Goal: Task Accomplishment & Management: Manage account settings

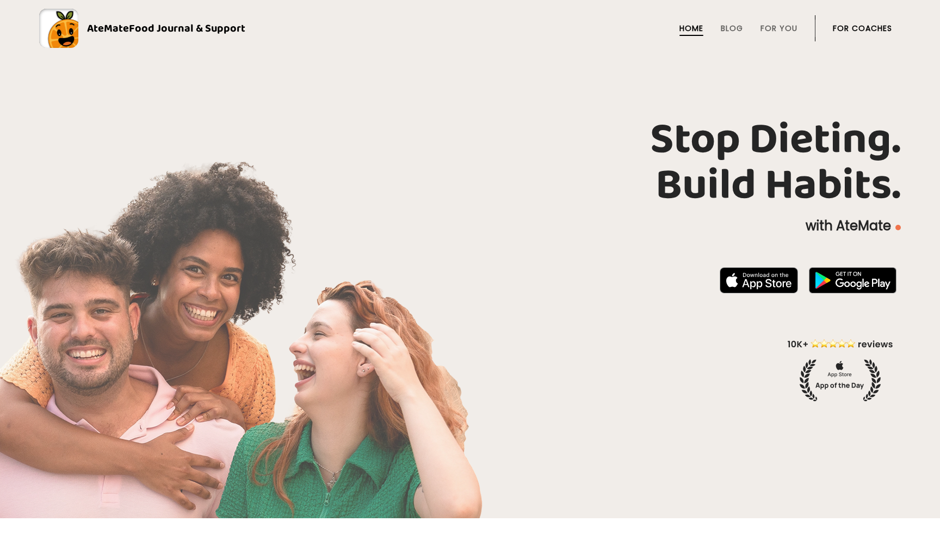
click at [858, 22] on li "For Coaches" at bounding box center [862, 28] width 59 height 26
click at [857, 26] on link "For Coaches" at bounding box center [862, 28] width 59 height 9
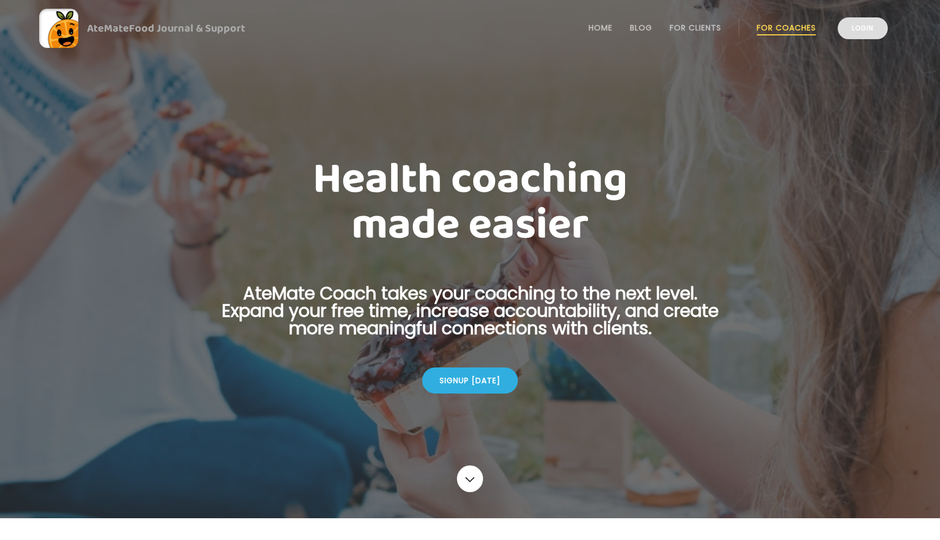
click at [854, 32] on link "Login" at bounding box center [863, 28] width 50 height 22
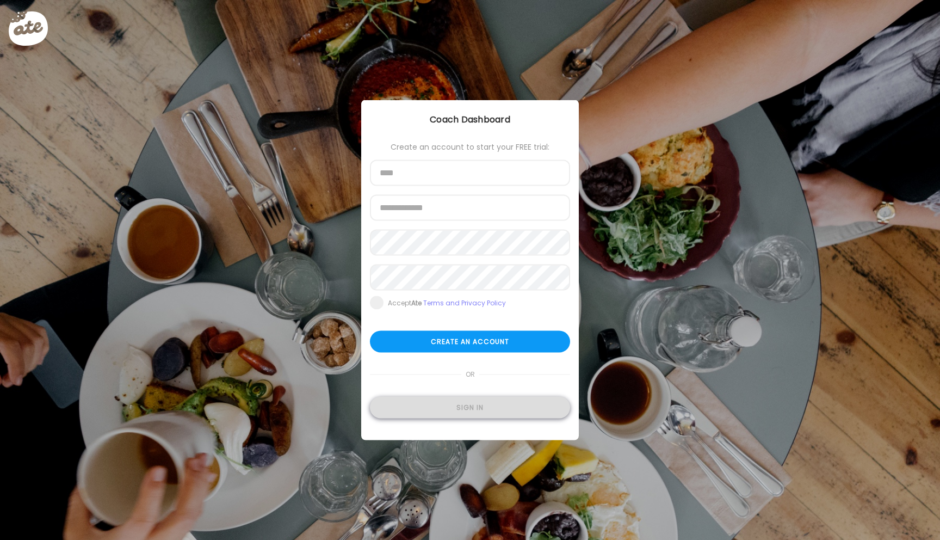
click at [471, 406] on div "Sign in" at bounding box center [470, 408] width 200 height 22
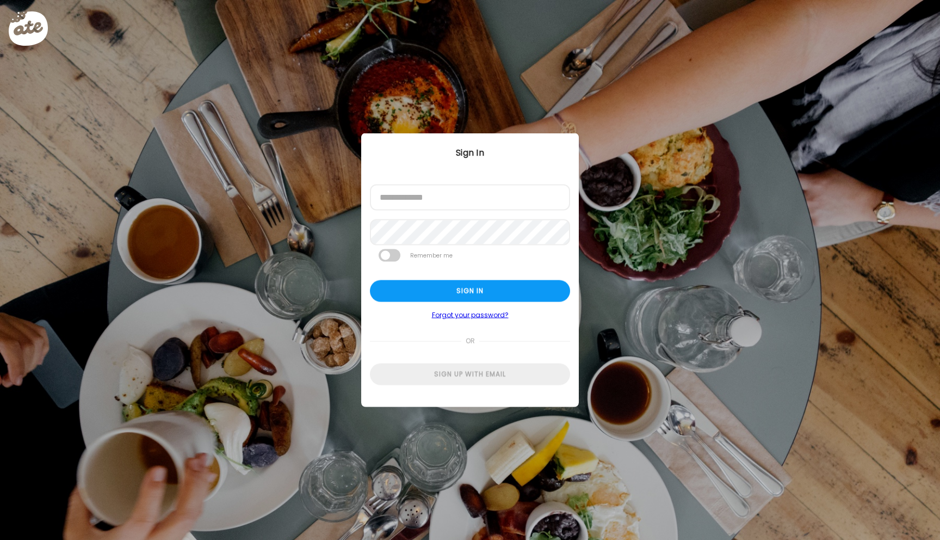
click at [370, 211] on div at bounding box center [370, 211] width 0 height 0
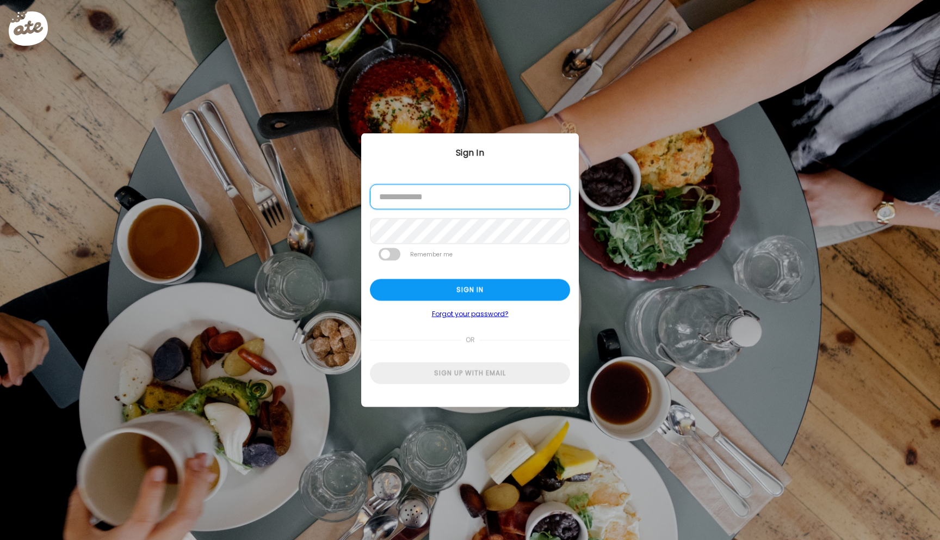
type input "**********"
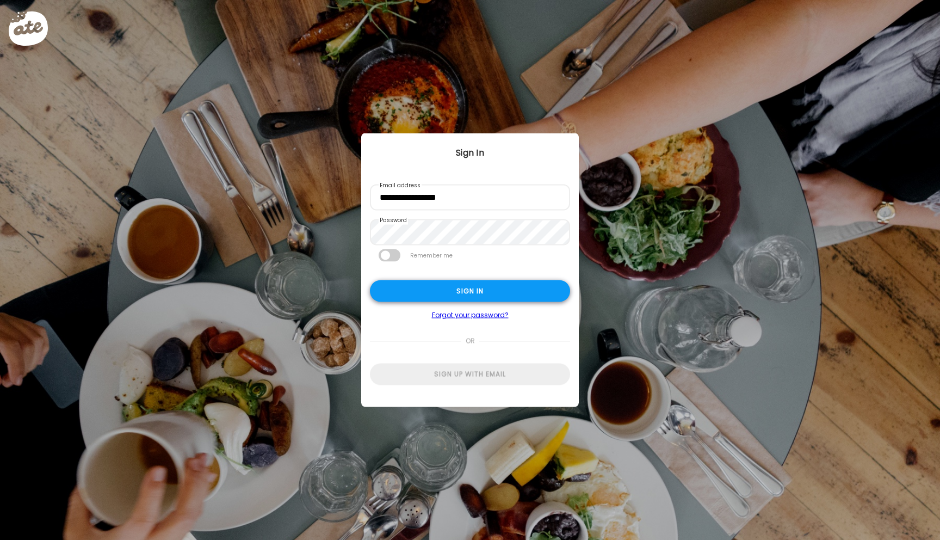
click at [410, 288] on div "Sign in" at bounding box center [470, 291] width 200 height 22
click at [428, 289] on div "Sign in" at bounding box center [470, 291] width 200 height 22
type input "*****"
type input "**********"
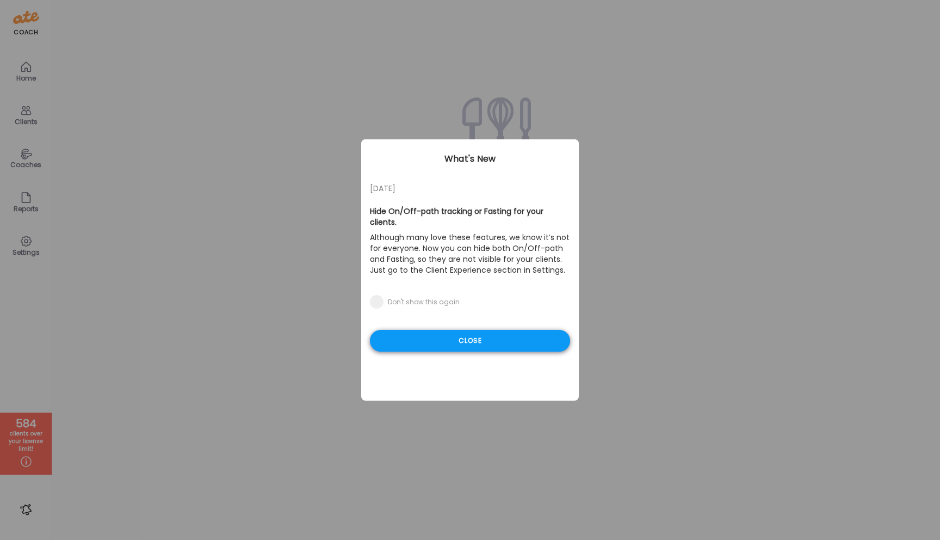
click at [474, 330] on div "Close" at bounding box center [470, 341] width 200 height 22
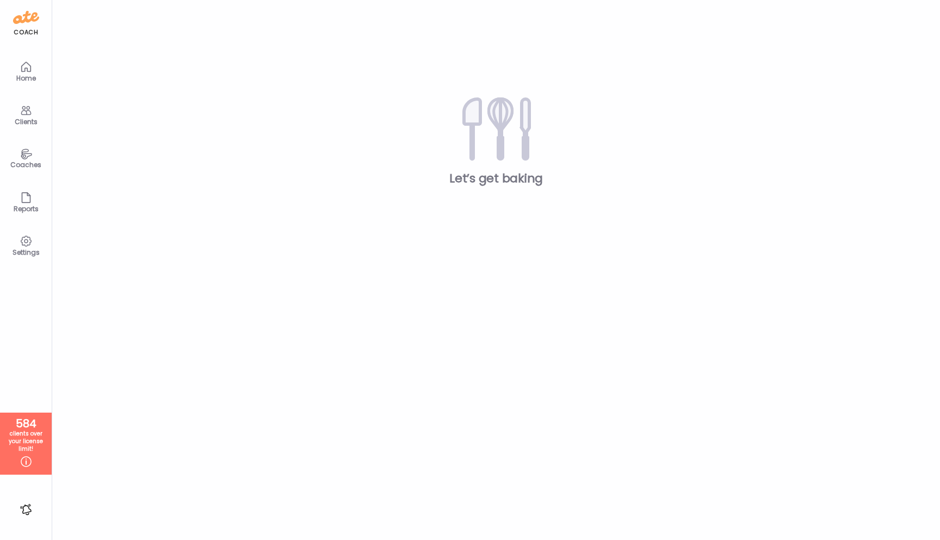
click at [30, 106] on icon at bounding box center [26, 110] width 13 height 13
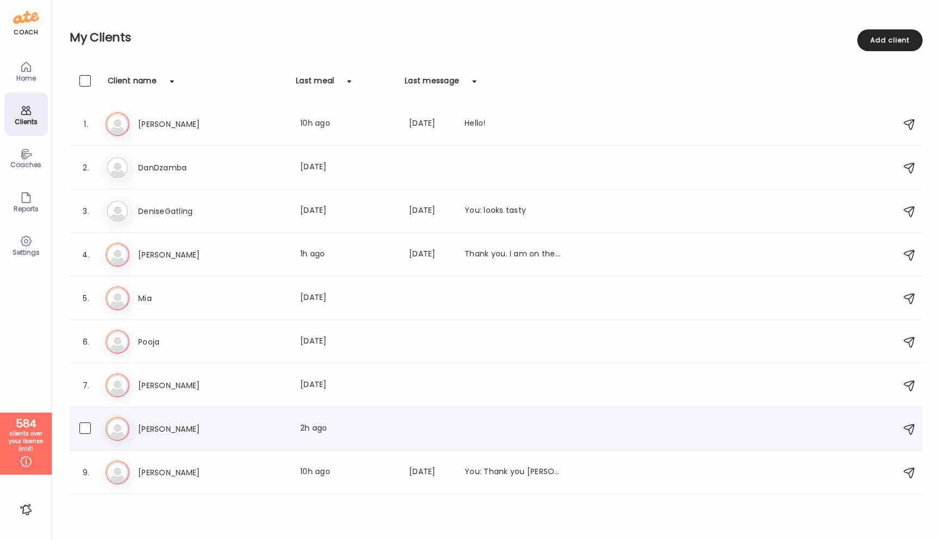
click at [146, 424] on h3 "Riley" at bounding box center [186, 428] width 96 height 13
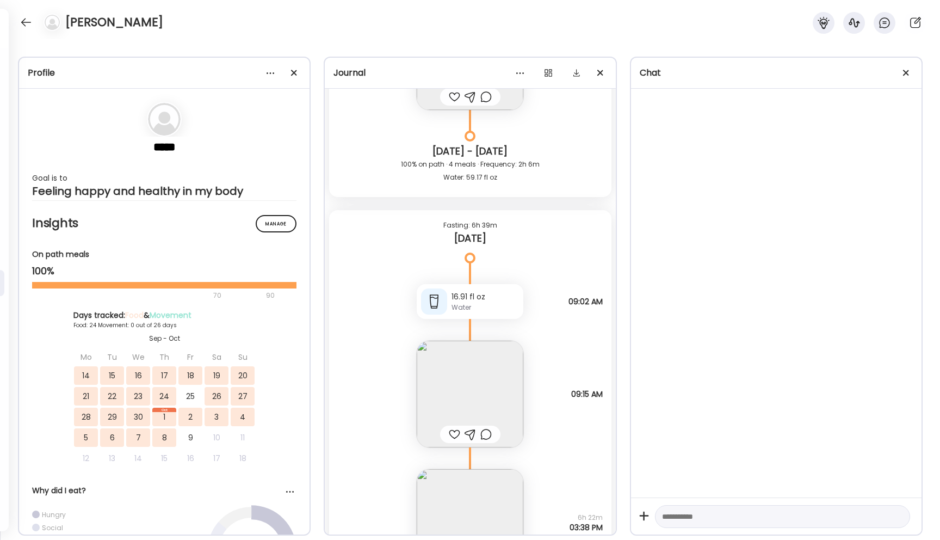
scroll to position [21685, 0]
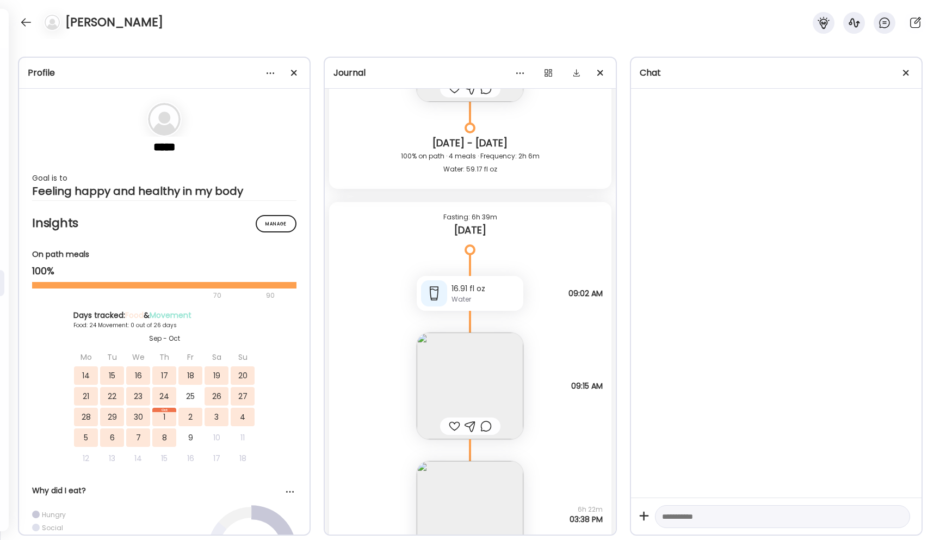
click at [462, 383] on img at bounding box center [470, 385] width 107 height 107
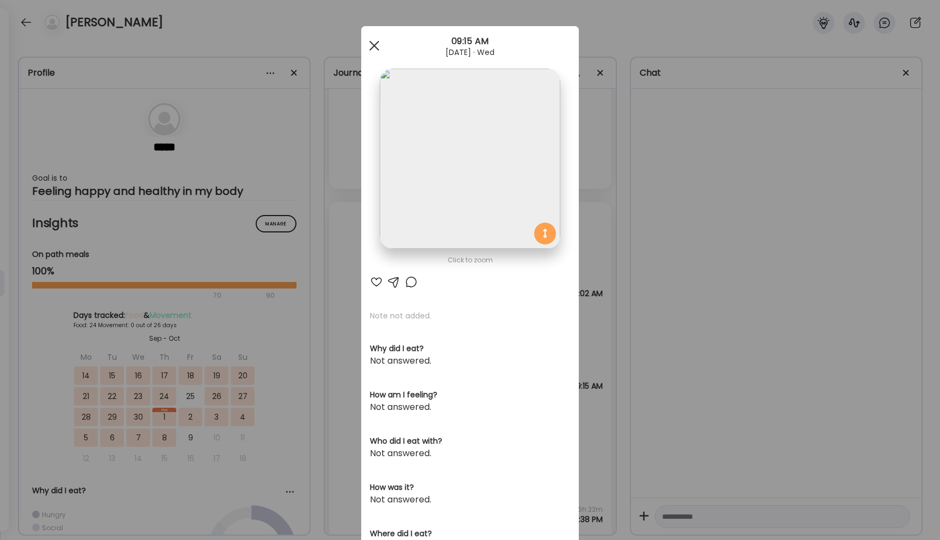
click at [375, 47] on span at bounding box center [374, 46] width 10 height 10
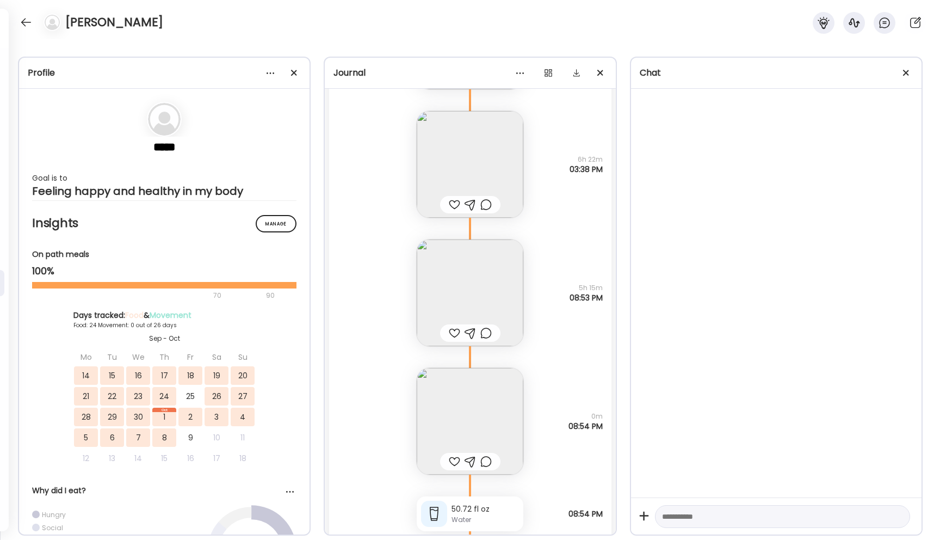
scroll to position [22035, 0]
click at [477, 294] on img at bounding box center [470, 292] width 107 height 107
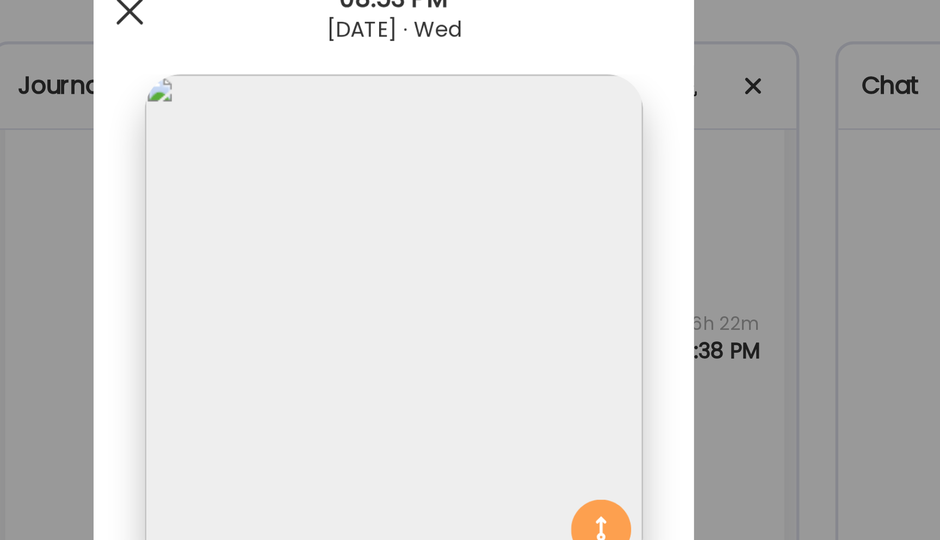
click at [375, 47] on span at bounding box center [374, 46] width 10 height 10
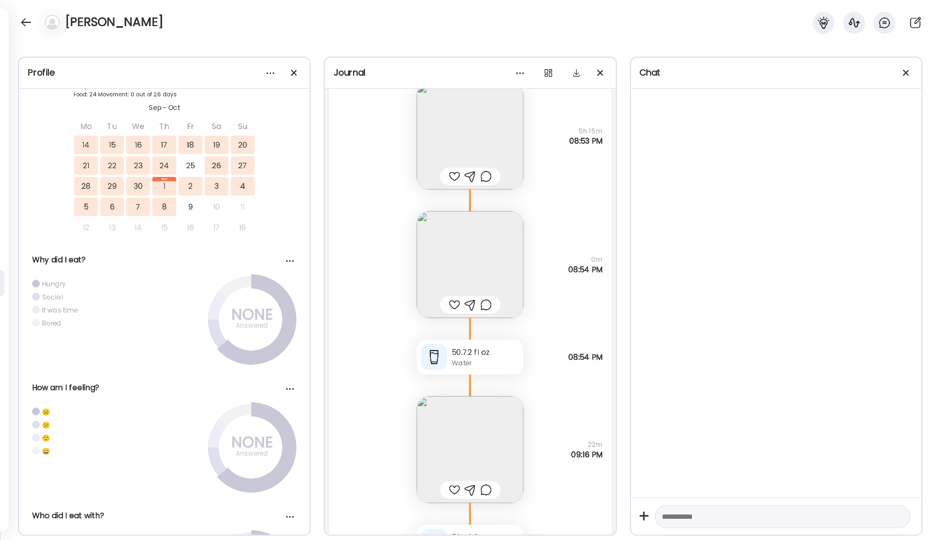
scroll to position [22204, 0]
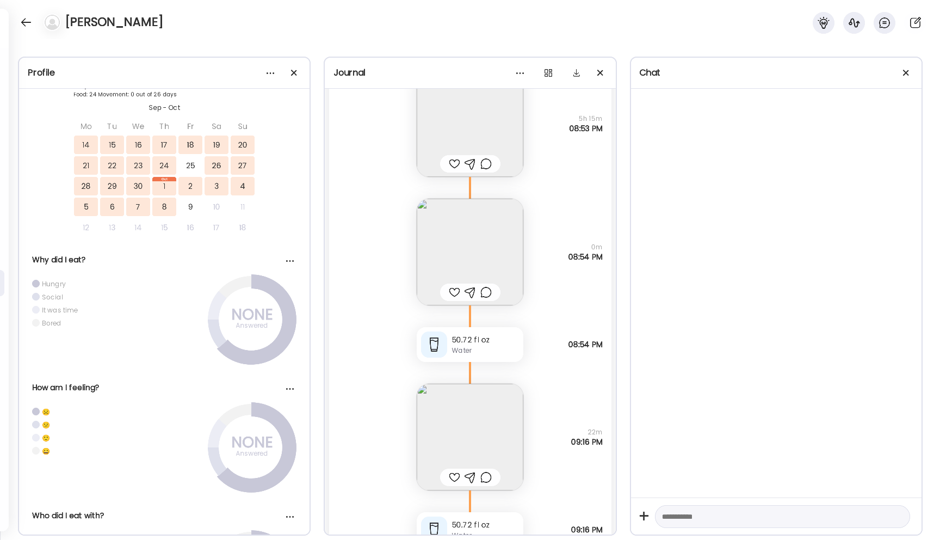
click at [464, 236] on img at bounding box center [470, 252] width 107 height 107
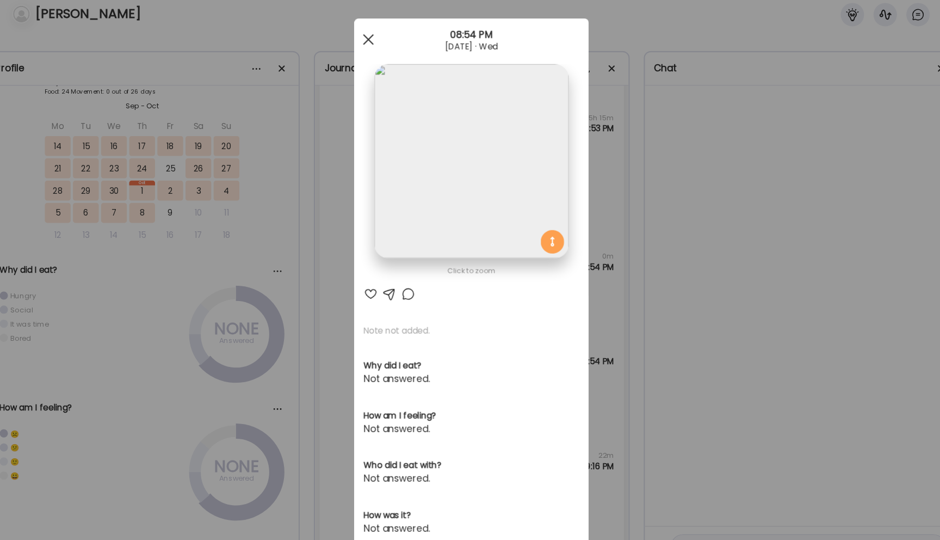
click at [375, 47] on span at bounding box center [374, 46] width 10 height 10
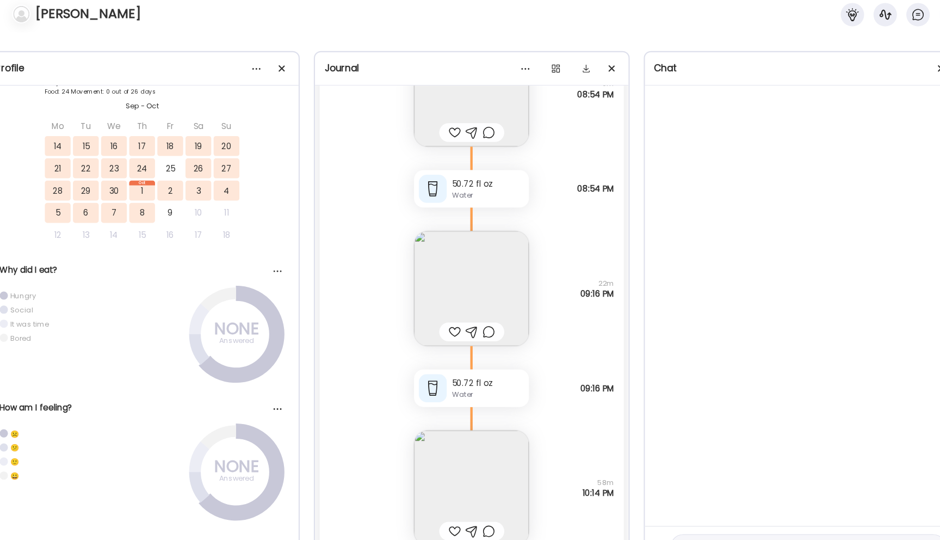
scroll to position [22383, 0]
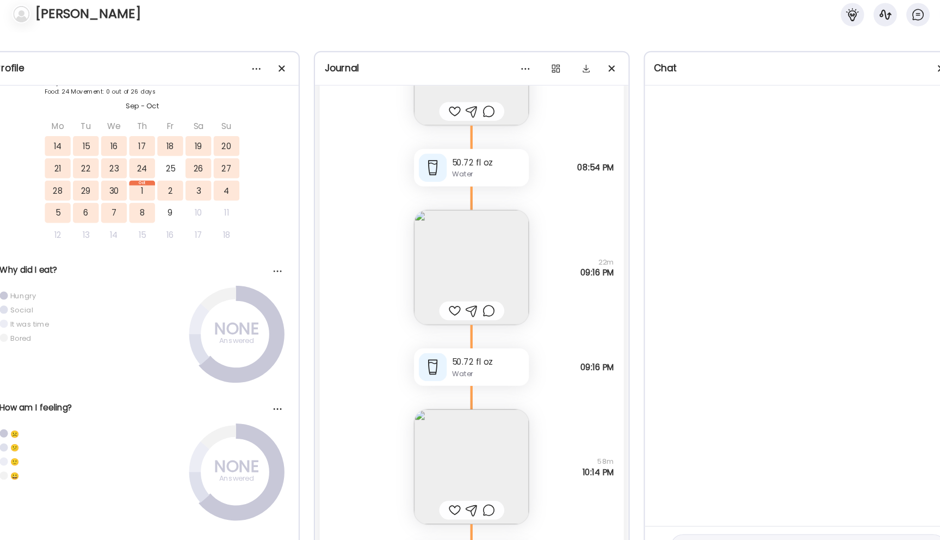
click at [468, 255] on img at bounding box center [470, 257] width 107 height 107
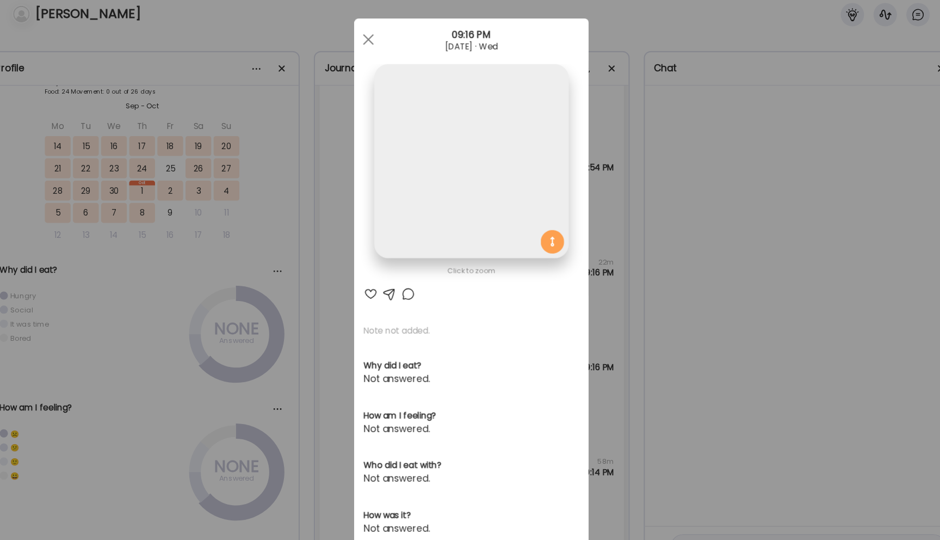
click at [468, 255] on section at bounding box center [470, 171] width 218 height 205
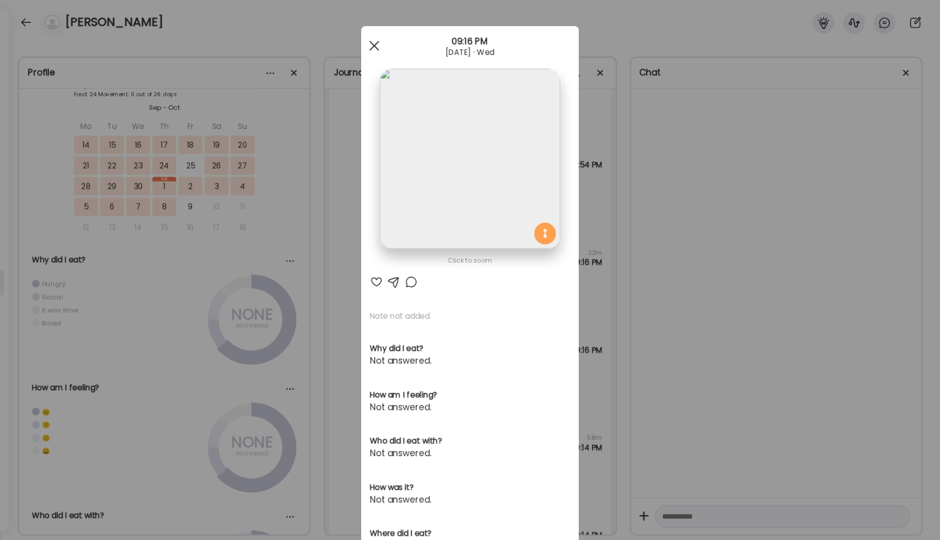
click at [374, 40] on div at bounding box center [374, 46] width 22 height 22
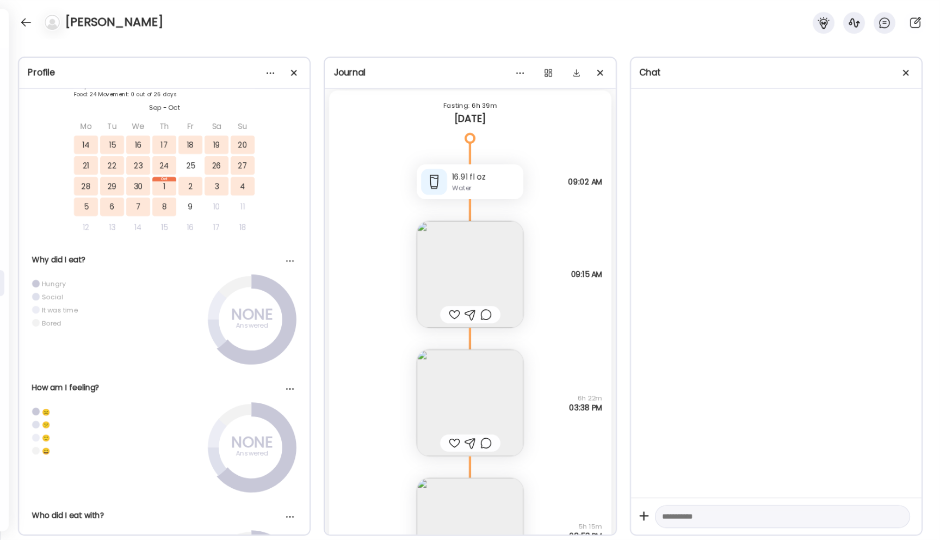
scroll to position [21823, 0]
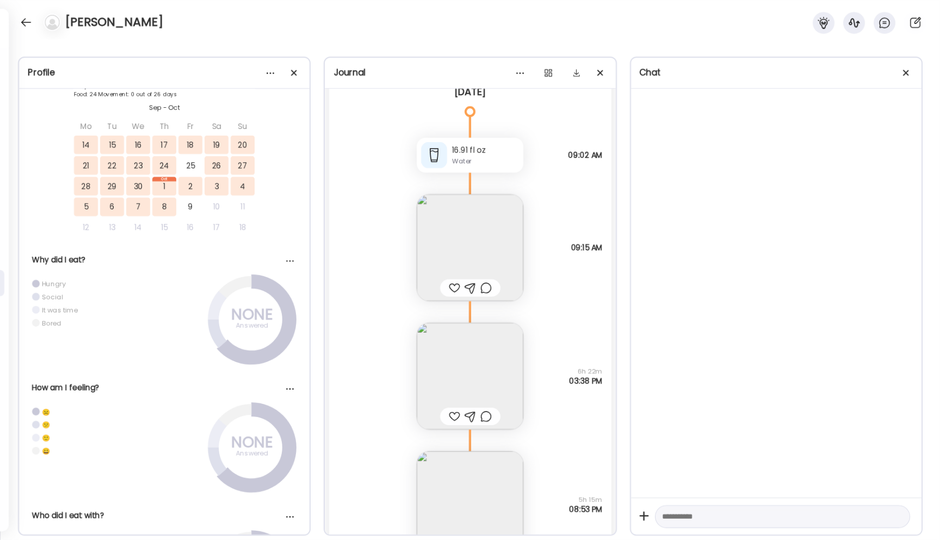
click at [499, 358] on img at bounding box center [470, 376] width 107 height 107
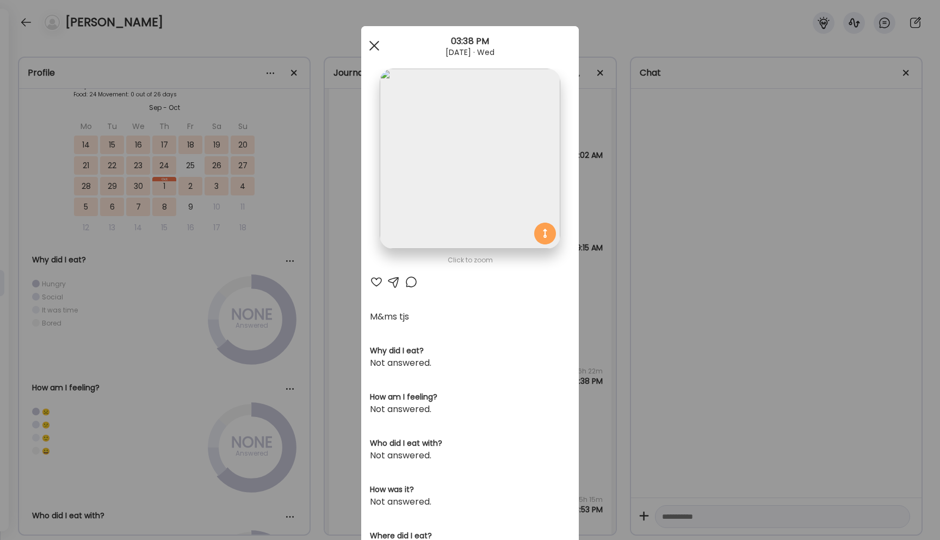
click at [375, 49] on div at bounding box center [374, 46] width 22 height 22
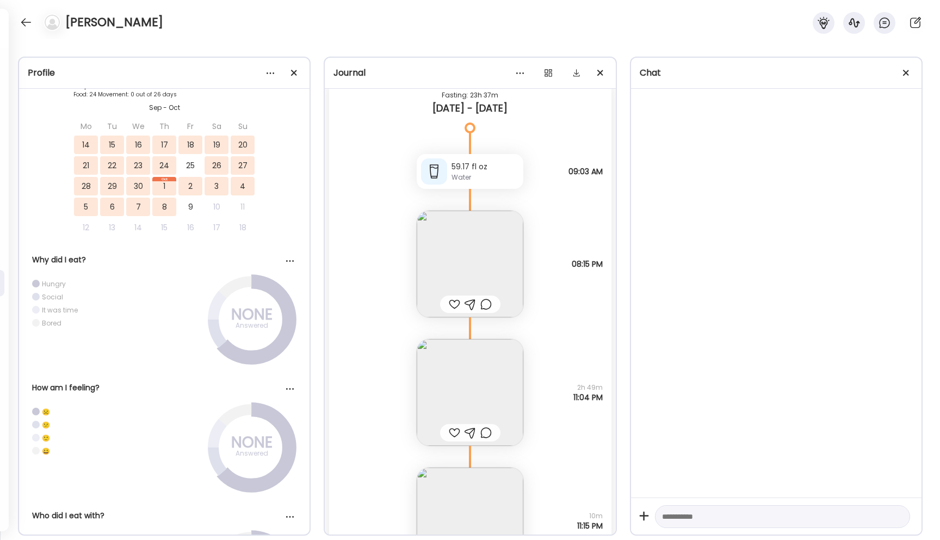
scroll to position [21111, 0]
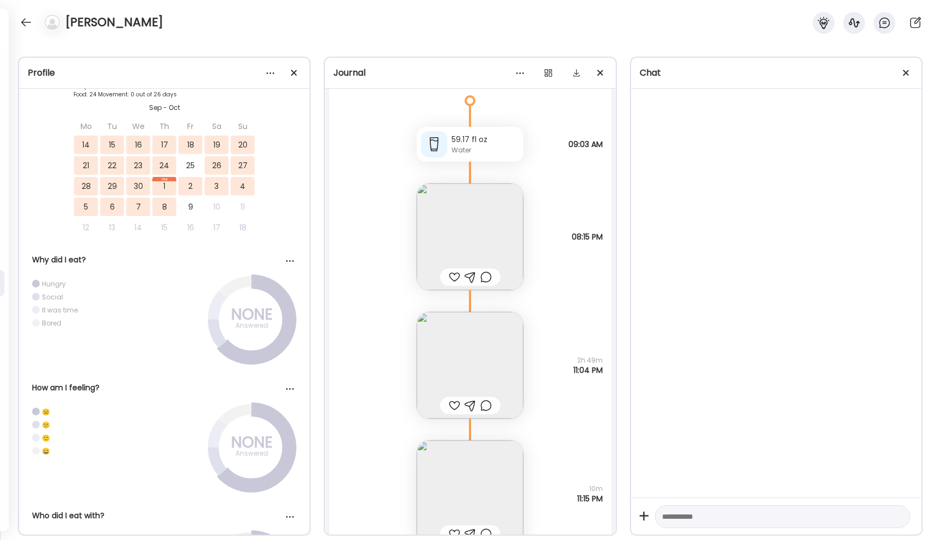
click at [488, 242] on img at bounding box center [470, 236] width 107 height 107
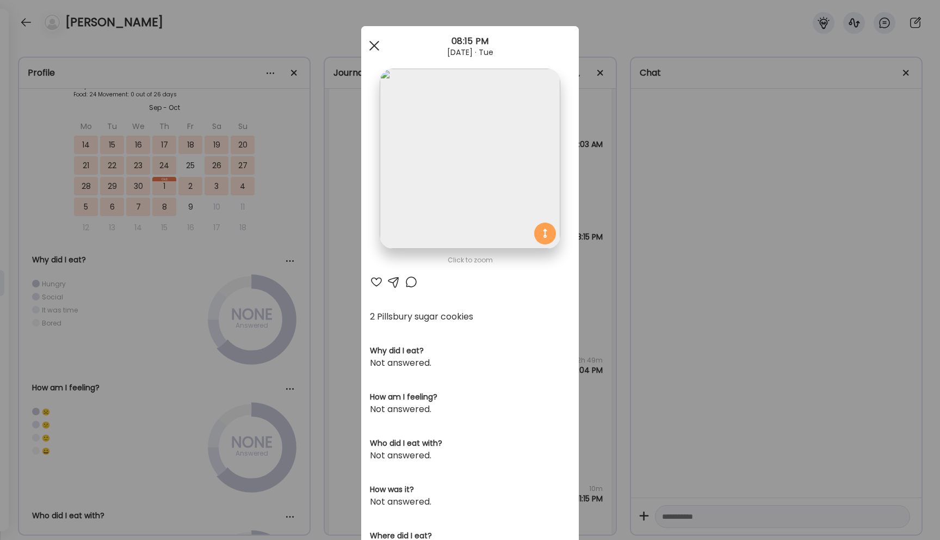
click at [377, 46] on div at bounding box center [374, 46] width 22 height 22
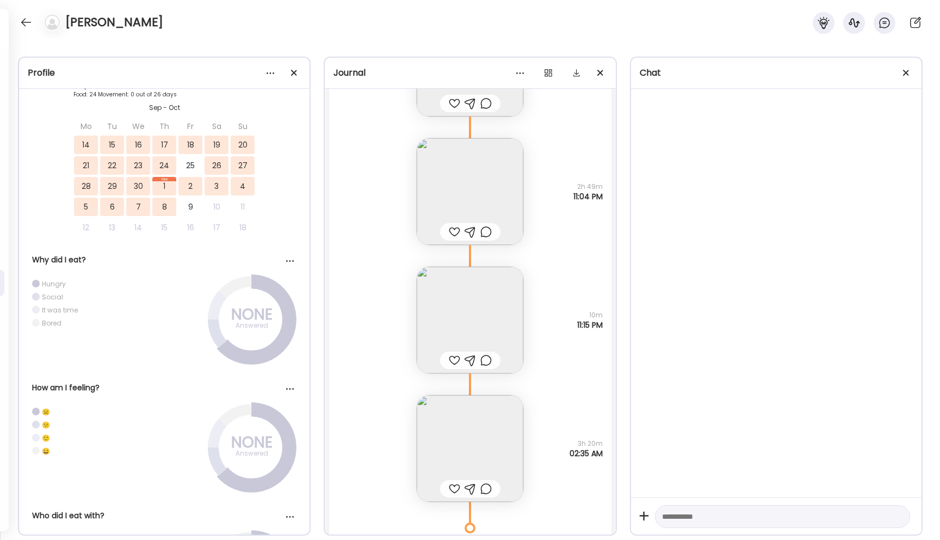
scroll to position [21288, 0]
click at [451, 206] on img at bounding box center [470, 188] width 107 height 107
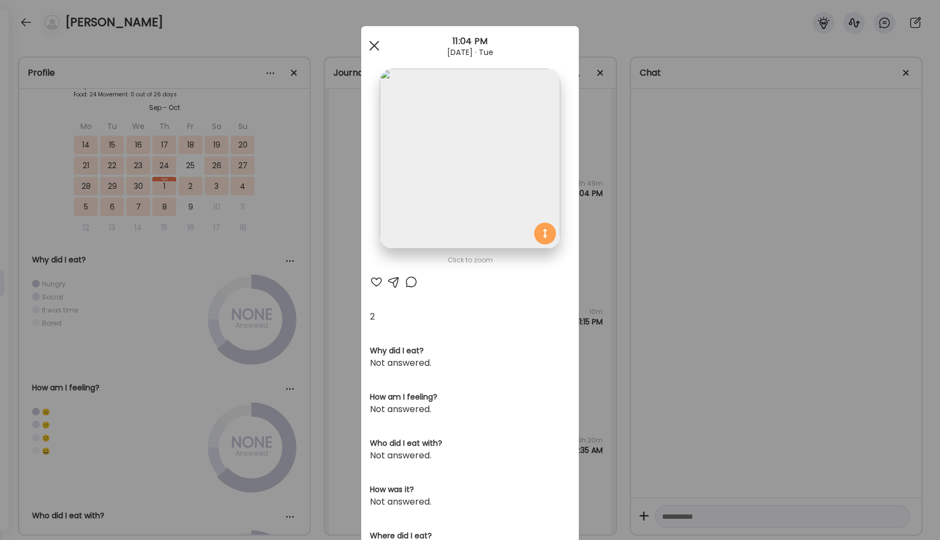
click at [376, 45] on div at bounding box center [374, 46] width 22 height 22
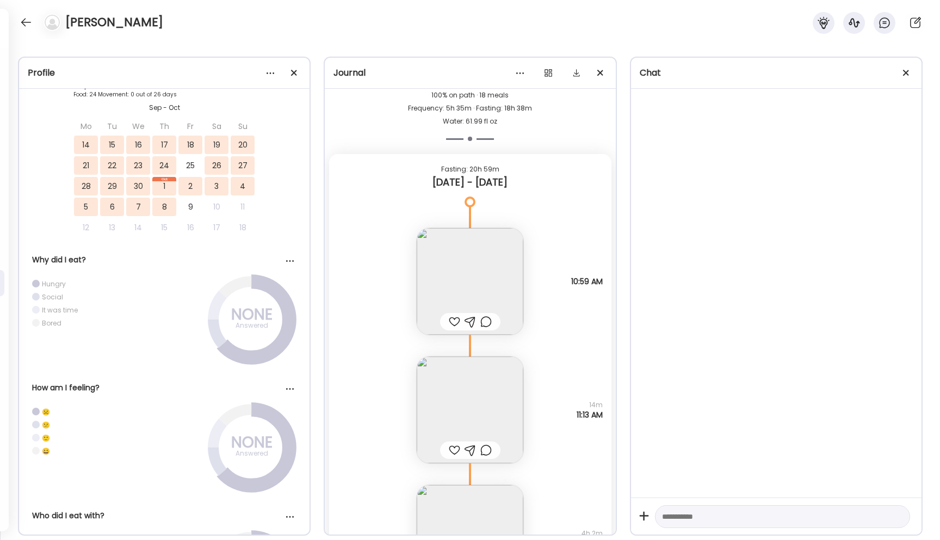
scroll to position [20102, 0]
click at [458, 264] on img at bounding box center [470, 281] width 107 height 107
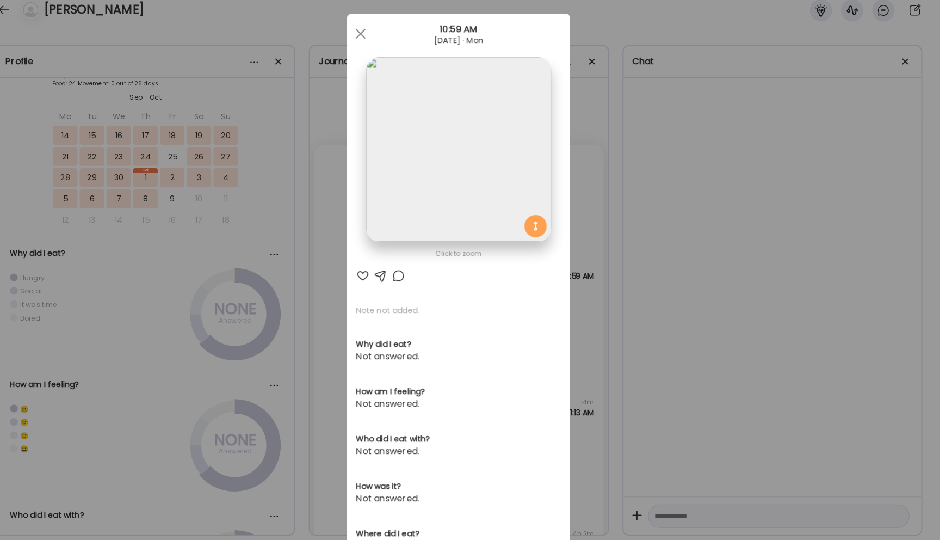
scroll to position [0, 0]
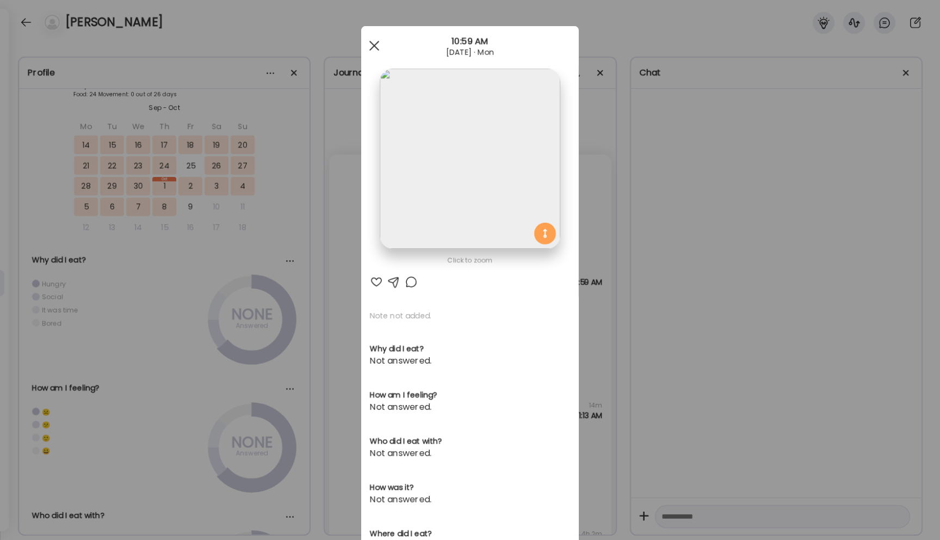
click at [376, 45] on div at bounding box center [374, 46] width 22 height 22
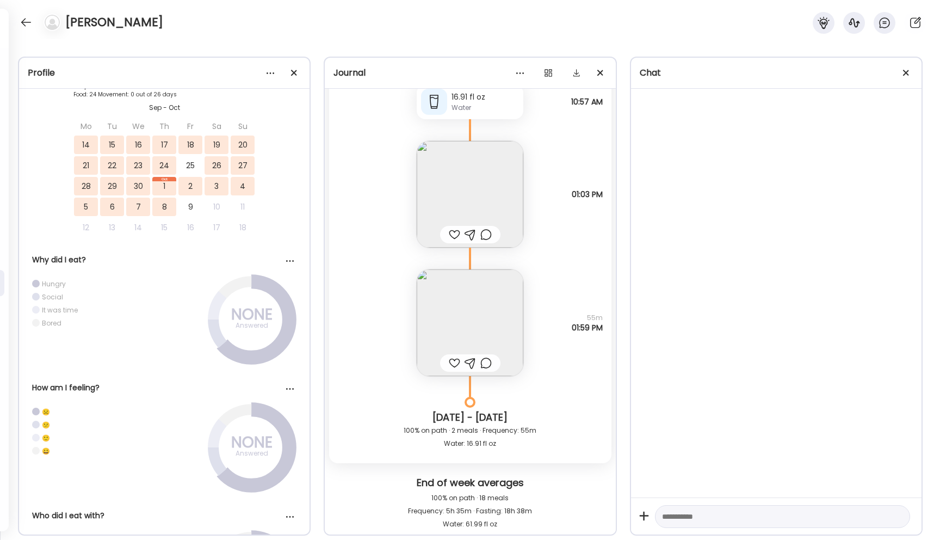
scroll to position [19688, 0]
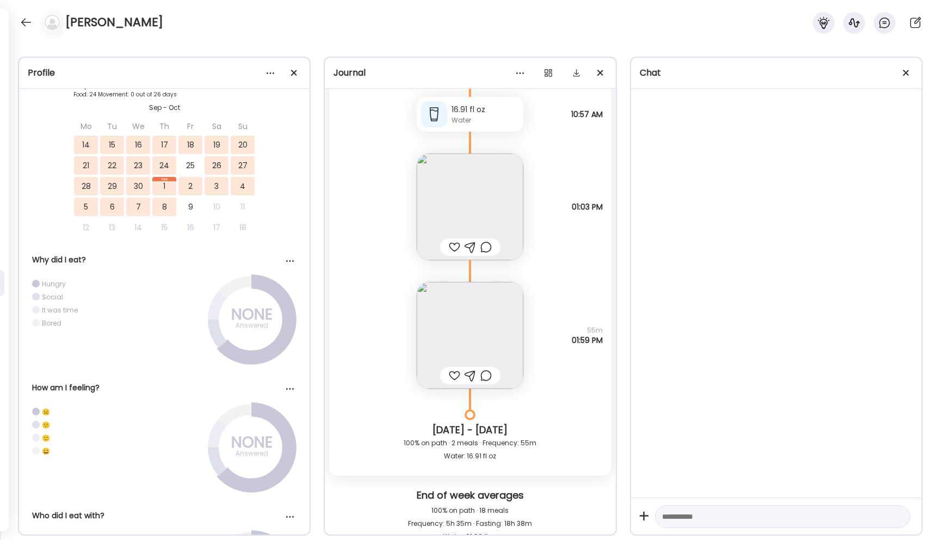
click at [454, 331] on img at bounding box center [470, 335] width 107 height 107
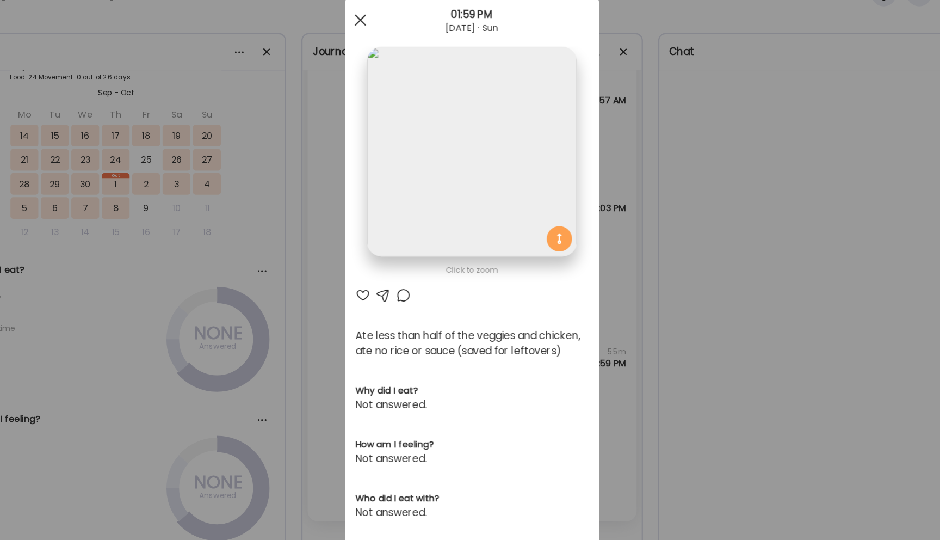
click at [377, 46] on div at bounding box center [374, 46] width 22 height 22
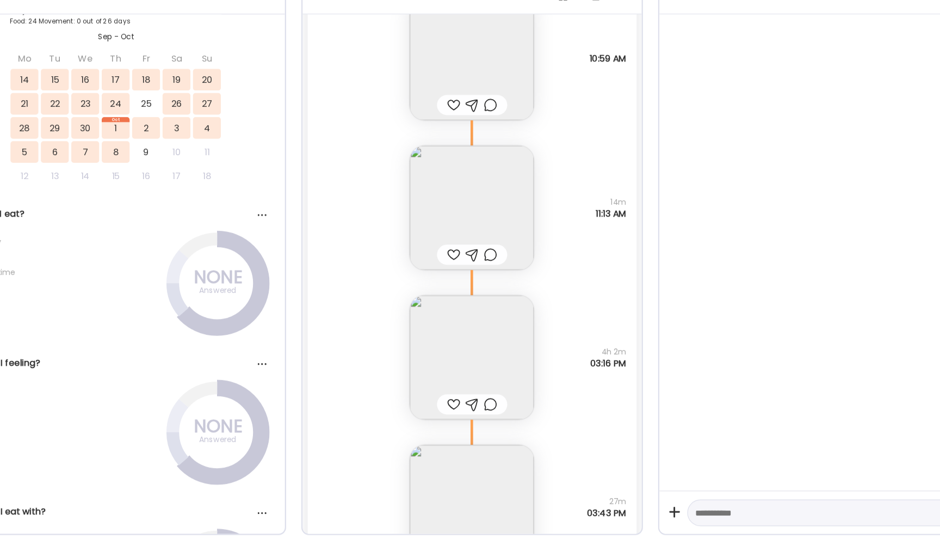
scroll to position [20278, 0]
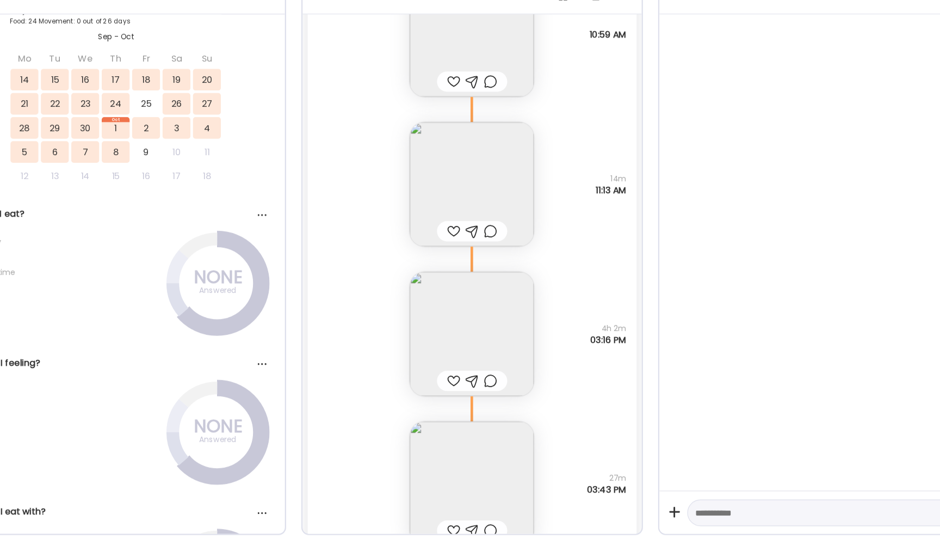
click at [468, 232] on img at bounding box center [470, 234] width 107 height 107
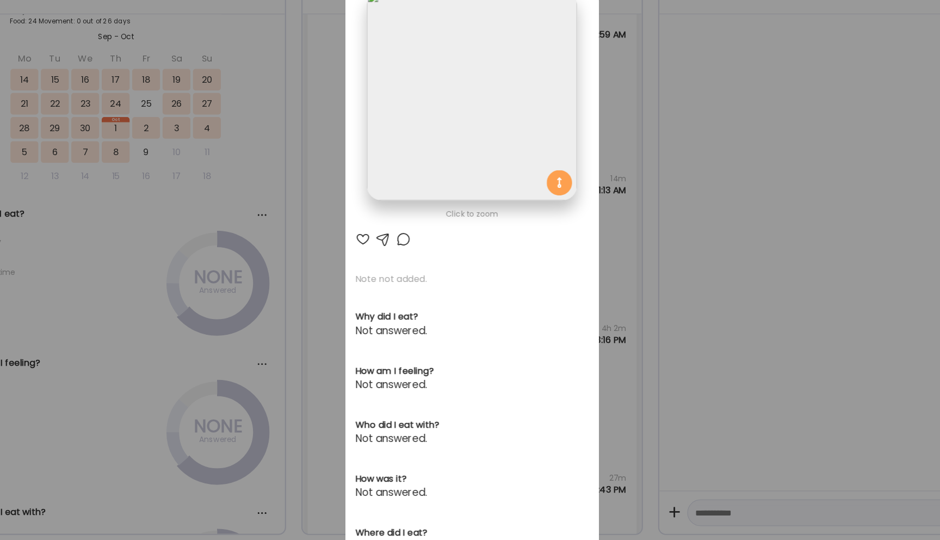
scroll to position [0, 0]
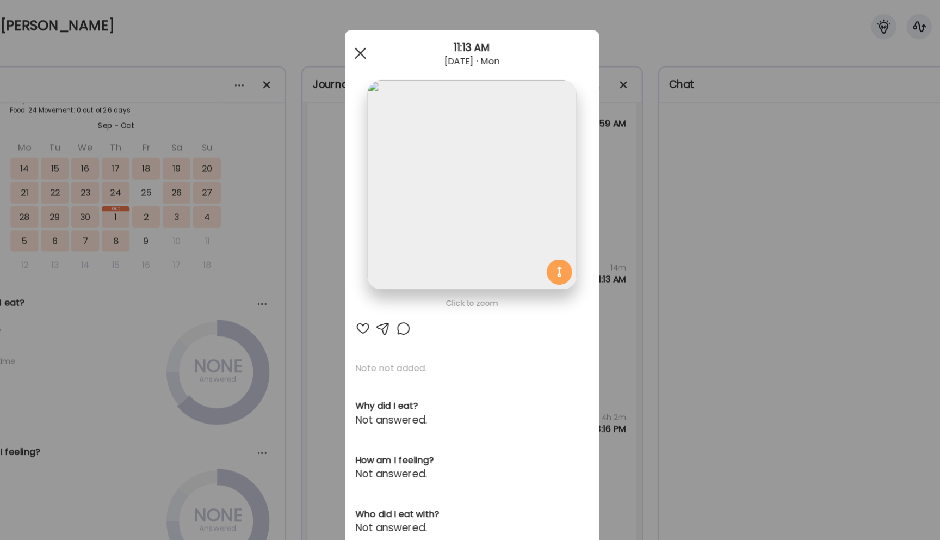
click at [376, 45] on div at bounding box center [374, 46] width 22 height 22
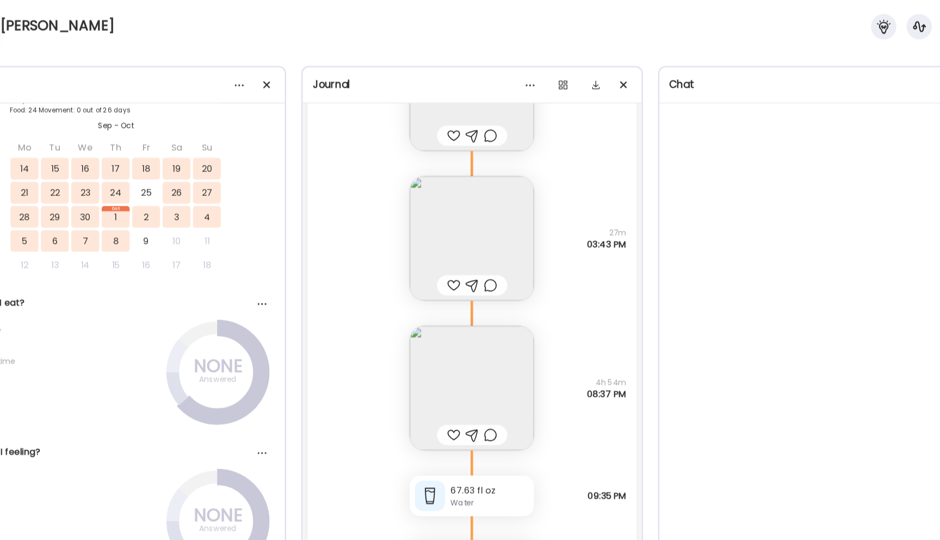
scroll to position [20567, 0]
click at [453, 223] on img at bounding box center [470, 202] width 107 height 107
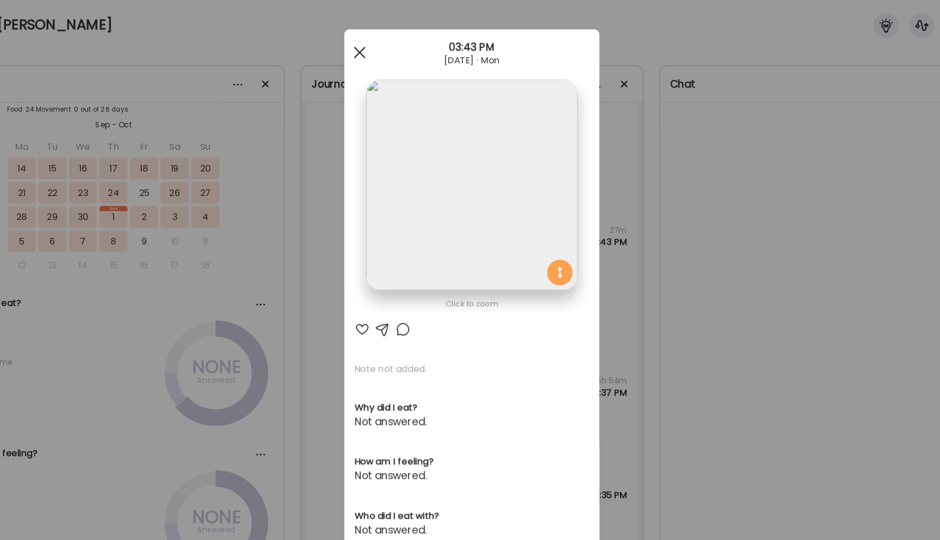
click at [375, 43] on span at bounding box center [374, 46] width 10 height 10
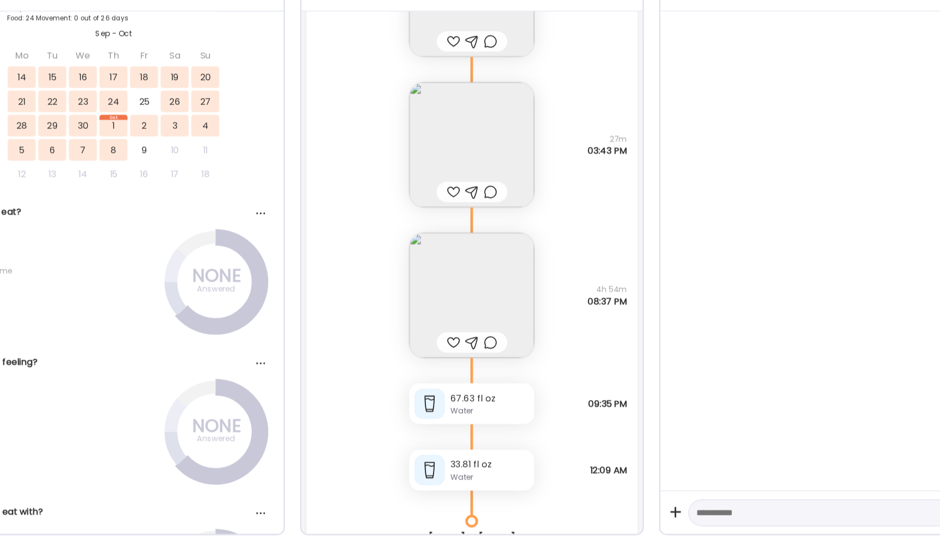
click at [459, 346] on img at bounding box center [470, 330] width 107 height 107
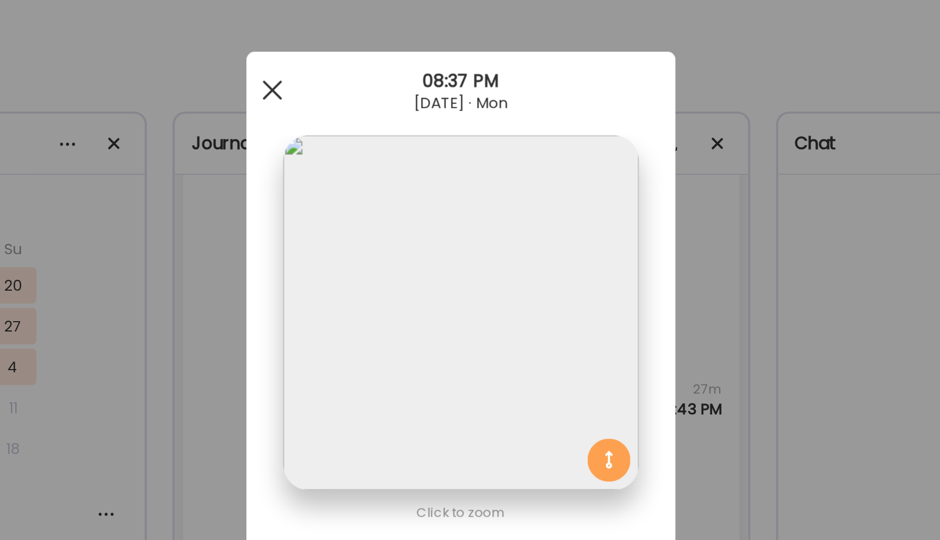
click at [373, 44] on span at bounding box center [374, 46] width 10 height 10
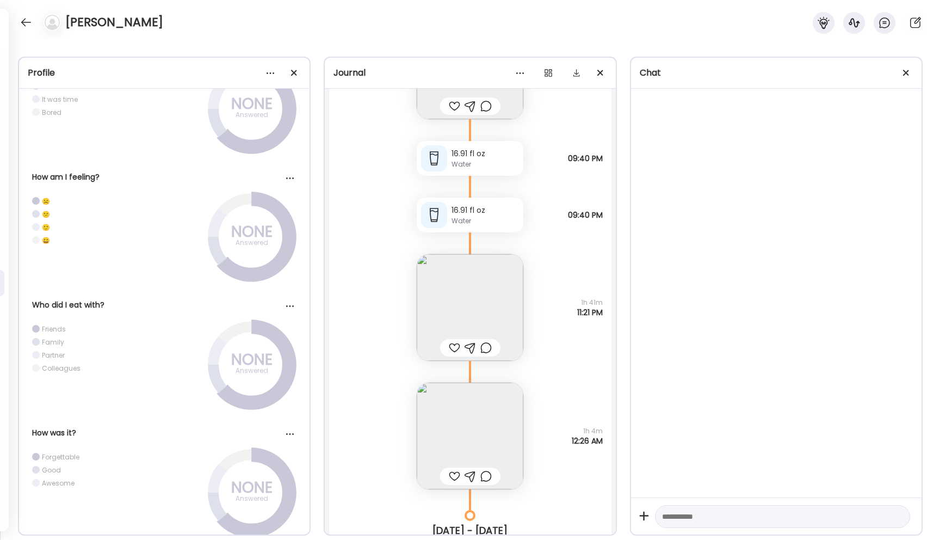
scroll to position [18773, 0]
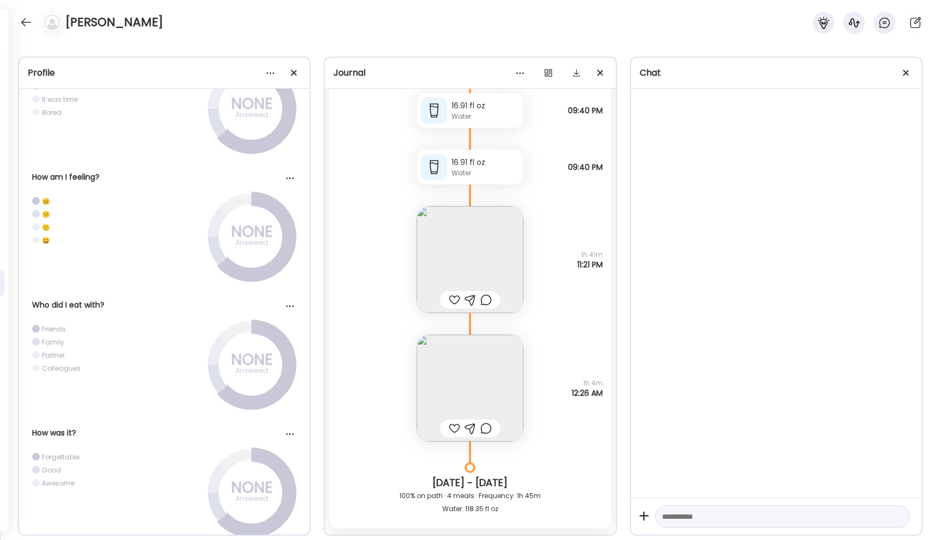
click at [454, 359] on img at bounding box center [470, 388] width 107 height 107
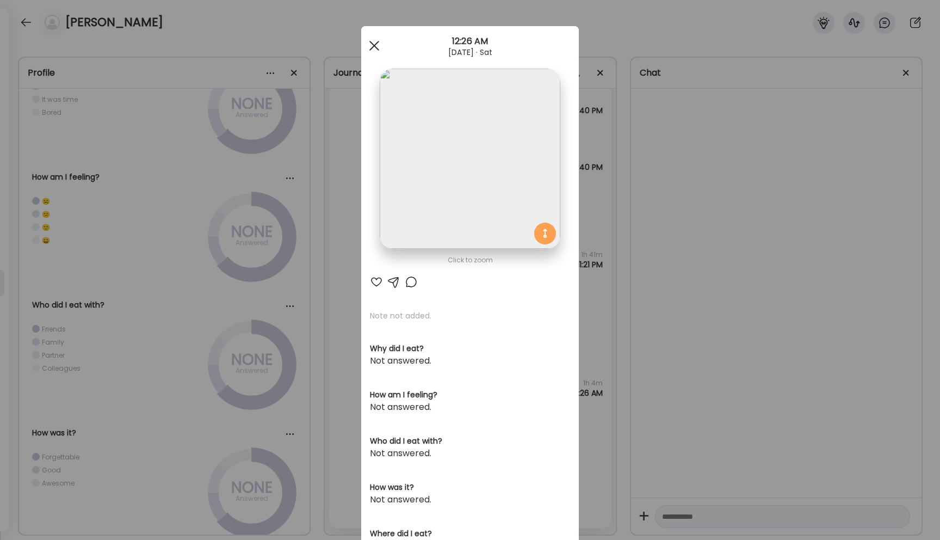
click at [380, 48] on div at bounding box center [374, 46] width 22 height 22
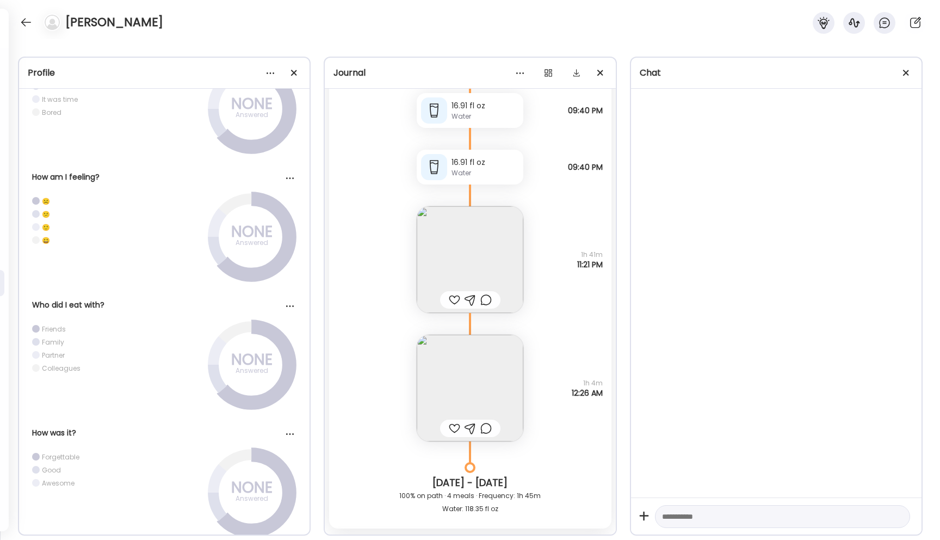
click at [452, 239] on img at bounding box center [470, 259] width 107 height 107
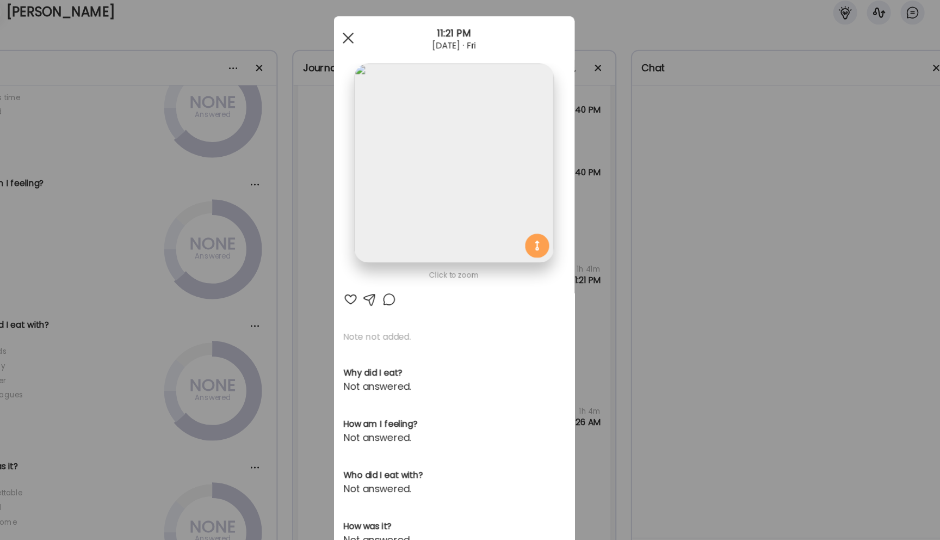
click at [377, 46] on div at bounding box center [374, 46] width 22 height 22
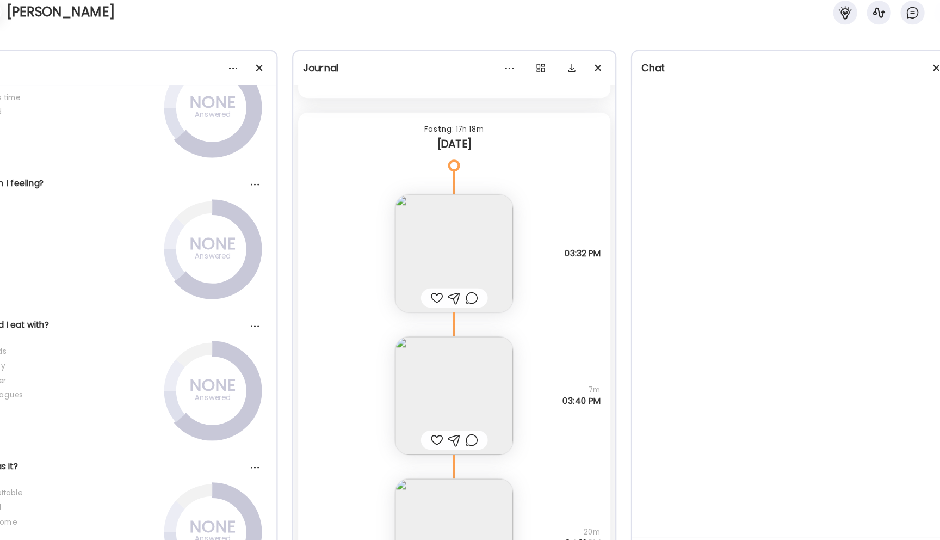
scroll to position [23094, 0]
